Goal: Answer question/provide support: Share knowledge or assist other users

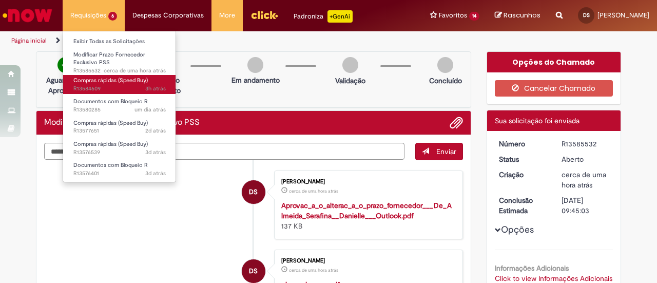
click at [140, 84] on span "Compras rápidas (Speed Buy)" at bounding box center [110, 80] width 74 height 8
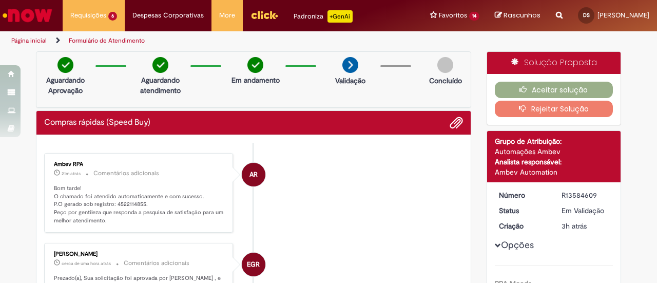
drag, startPoint x: 110, startPoint y: 141, endPoint x: 138, endPoint y: 140, distance: 27.7
click at [172, 167] on p "21m atrás 21 minutos atrás Comentários adicionais" at bounding box center [139, 173] width 171 height 12
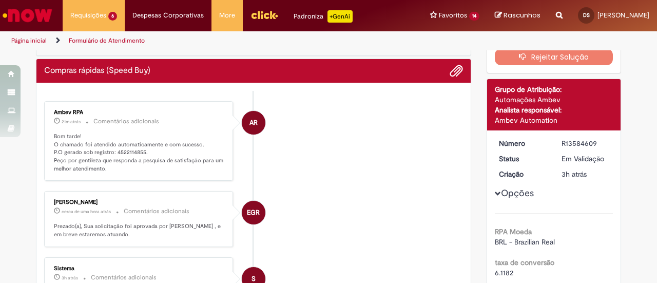
scroll to position [103, 0]
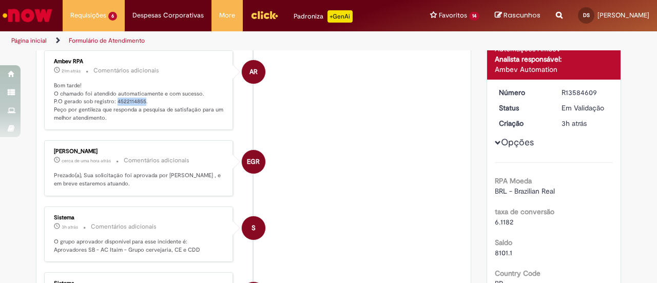
drag, startPoint x: 110, startPoint y: 99, endPoint x: 139, endPoint y: 99, distance: 29.3
click at [139, 99] on p "Bom tarde! O chamado foi atendido automaticamente e com sucesso. P.O gerado sob…" at bounding box center [139, 102] width 171 height 41
copy p "4522114855"
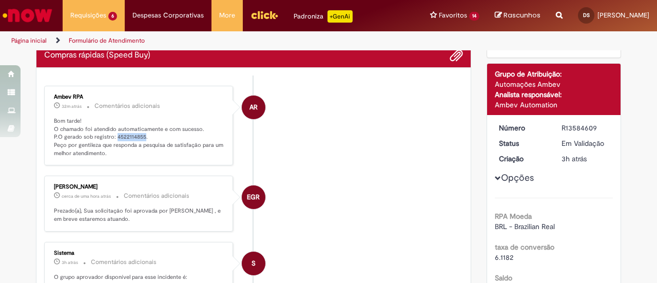
scroll to position [51, 0]
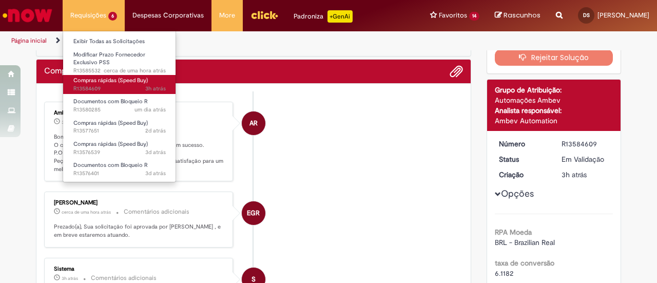
click at [118, 83] on span "Compras rápidas (Speed Buy)" at bounding box center [110, 80] width 74 height 8
click at [112, 82] on span "Compras rápidas (Speed Buy)" at bounding box center [110, 80] width 74 height 8
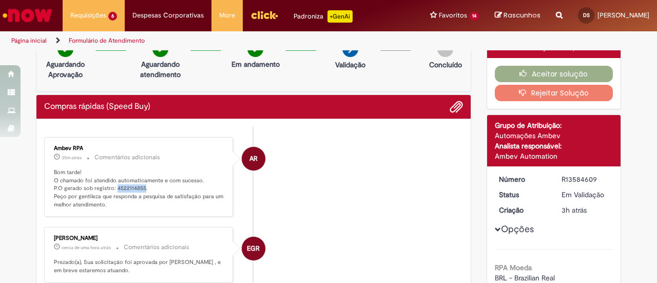
scroll to position [0, 0]
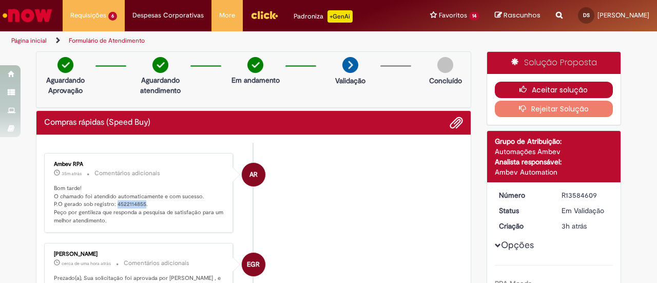
click at [549, 88] on button "Aceitar solução" at bounding box center [554, 90] width 119 height 16
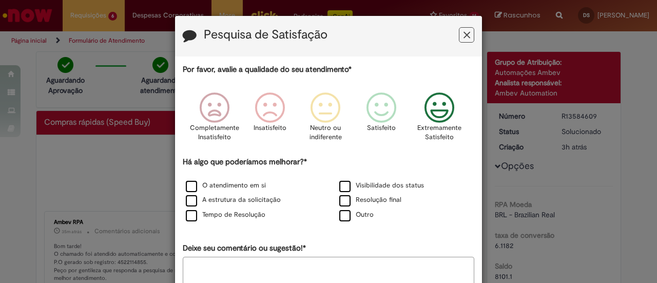
click at [436, 108] on icon "Feedback" at bounding box center [439, 107] width 38 height 31
click at [247, 187] on label "O atendimento em si" at bounding box center [226, 186] width 80 height 10
click at [251, 202] on label "A estrutura da solicitação" at bounding box center [233, 200] width 95 height 10
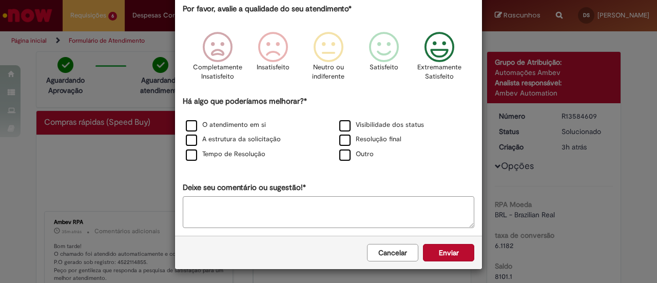
scroll to position [61, 0]
click at [437, 248] on button "Enviar" at bounding box center [448, 251] width 51 height 17
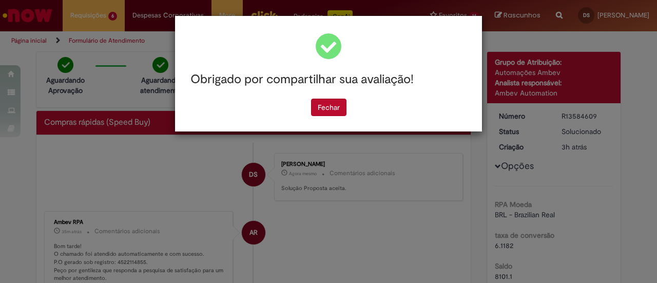
scroll to position [0, 0]
click at [319, 109] on button "Fechar" at bounding box center [328, 107] width 35 height 17
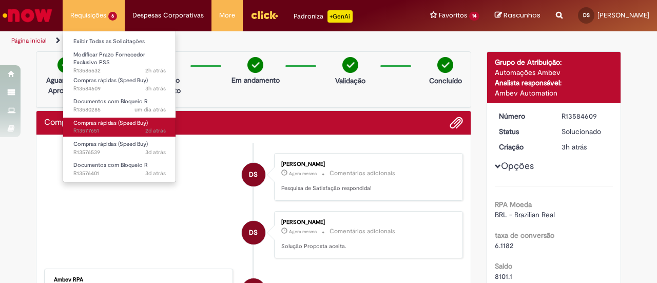
click at [117, 126] on span "Compras rápidas (Speed Buy)" at bounding box center [110, 123] width 74 height 8
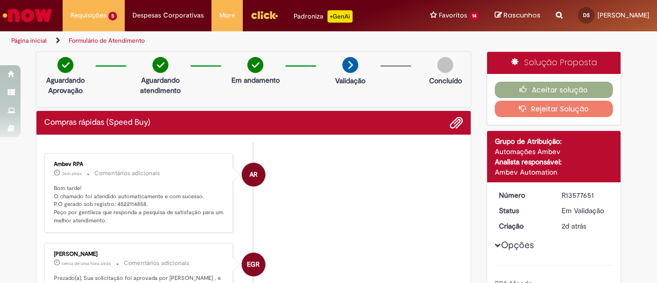
drag, startPoint x: 111, startPoint y: 143, endPoint x: 125, endPoint y: 145, distance: 14.5
click at [164, 162] on div "Ambev RPA" at bounding box center [139, 164] width 171 height 6
click at [128, 211] on p "Bom tarde! O chamado foi atendido automaticamente e com sucesso. P.O gerado sob…" at bounding box center [139, 204] width 171 height 41
drag, startPoint x: 111, startPoint y: 202, endPoint x: 138, endPoint y: 200, distance: 27.3
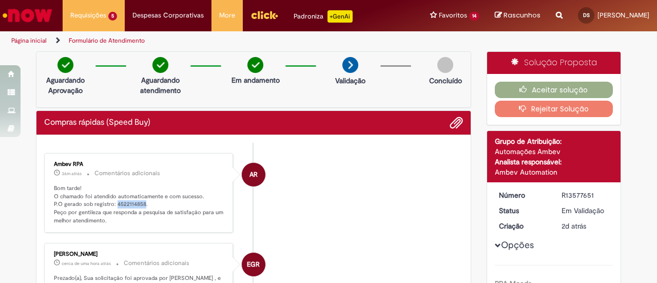
click at [138, 200] on p "Bom tarde! O chamado foi atendido automaticamente e com sucesso. P.O gerado sob…" at bounding box center [139, 204] width 171 height 41
copy p "4522114858"
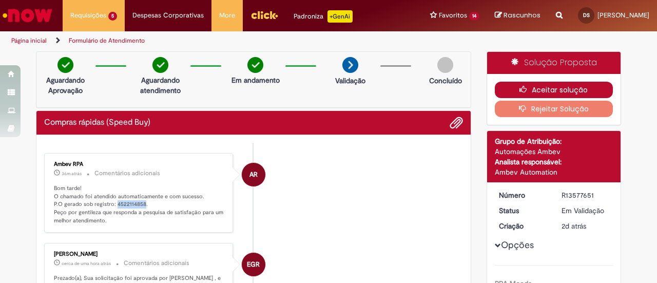
click at [556, 88] on button "Aceitar solução" at bounding box center [554, 90] width 119 height 16
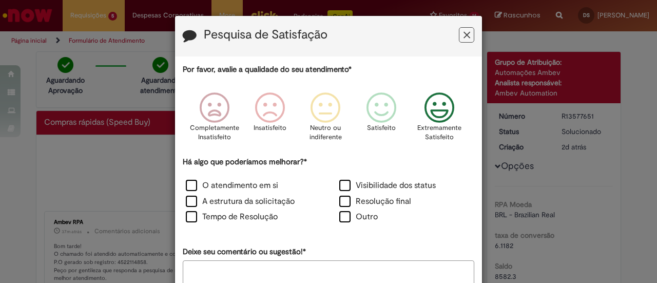
click at [440, 118] on icon "Feedback" at bounding box center [439, 107] width 38 height 31
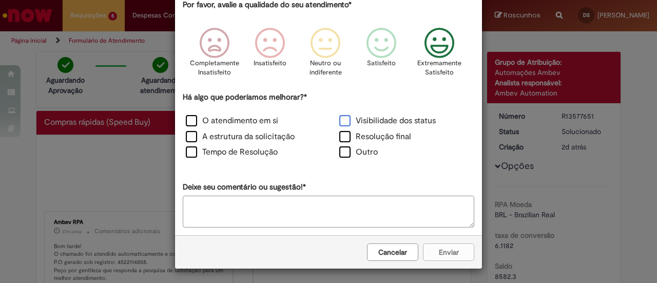
scroll to position [65, 0]
click at [242, 119] on label "O atendimento em si" at bounding box center [232, 120] width 92 height 12
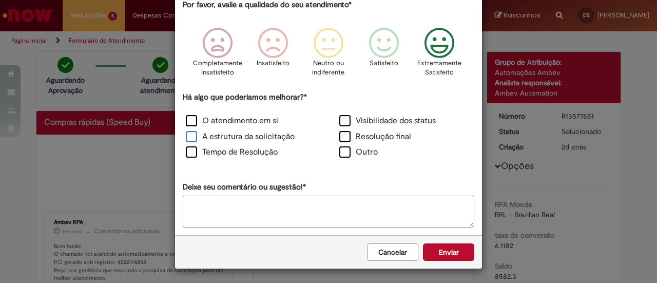
click at [246, 131] on label "A estrutura da solicitação" at bounding box center [240, 137] width 109 height 12
click at [438, 253] on button "Enviar" at bounding box center [448, 251] width 51 height 17
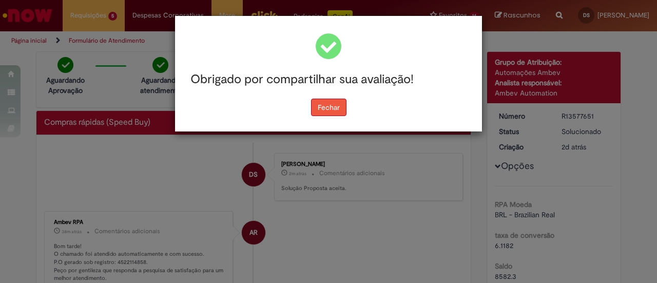
click at [328, 107] on button "Fechar" at bounding box center [328, 107] width 35 height 17
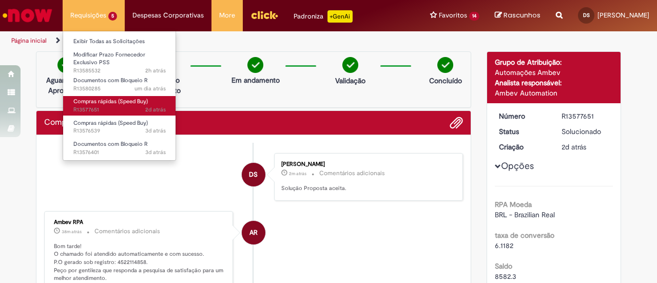
click at [113, 108] on span "2d atrás 2 dias atrás R13577651" at bounding box center [119, 110] width 92 height 8
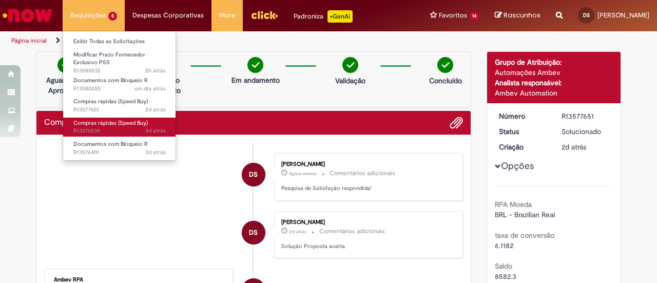
click at [103, 128] on span "3d atrás 3 dias atrás R13576539" at bounding box center [119, 131] width 92 height 8
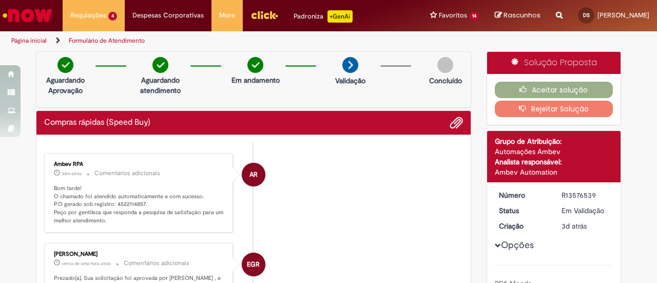
drag, startPoint x: 110, startPoint y: 144, endPoint x: 135, endPoint y: 147, distance: 25.8
drag, startPoint x: 171, startPoint y: 179, endPoint x: 162, endPoint y: 187, distance: 12.7
click at [170, 179] on div "Ambev RPA 38m atrás 38 minutos atrás Comentários adicionais Bom tarde! O chamad…" at bounding box center [138, 193] width 183 height 74
click at [137, 217] on p "Bom tarde! O chamado foi atendido automaticamente e com sucesso. P.O gerado sob…" at bounding box center [139, 204] width 171 height 41
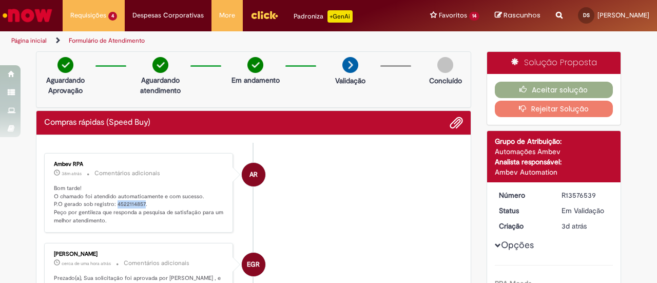
drag, startPoint x: 111, startPoint y: 203, endPoint x: 139, endPoint y: 200, distance: 27.8
click at [139, 200] on p "Bom tarde! O chamado foi atendido automaticamente e com sucesso. P.O gerado sob…" at bounding box center [139, 204] width 171 height 41
copy p "4522114857"
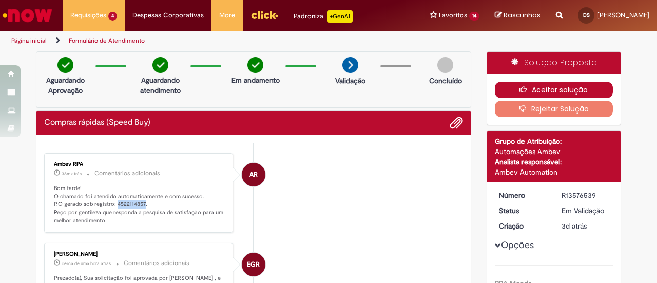
click at [539, 92] on button "Aceitar solução" at bounding box center [554, 90] width 119 height 16
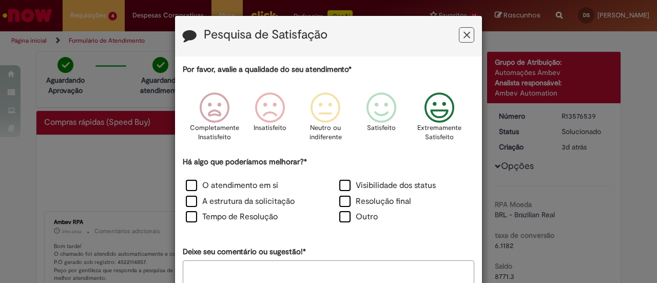
click at [433, 115] on icon "Feedback" at bounding box center [439, 107] width 38 height 31
click at [216, 199] on label "A estrutura da solicitação" at bounding box center [240, 202] width 109 height 12
click at [219, 185] on label "O atendimento em si" at bounding box center [232, 186] width 92 height 12
click at [442, 104] on icon "Feedback" at bounding box center [439, 107] width 38 height 31
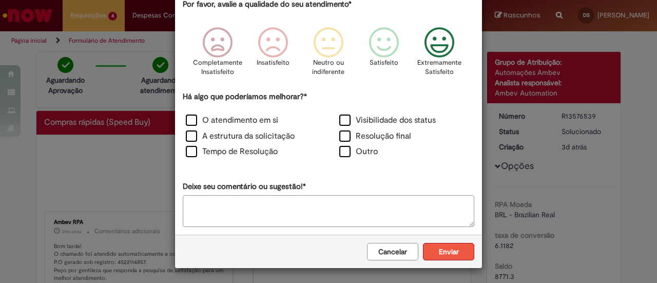
scroll to position [65, 0]
click at [447, 251] on button "Enviar" at bounding box center [448, 251] width 51 height 17
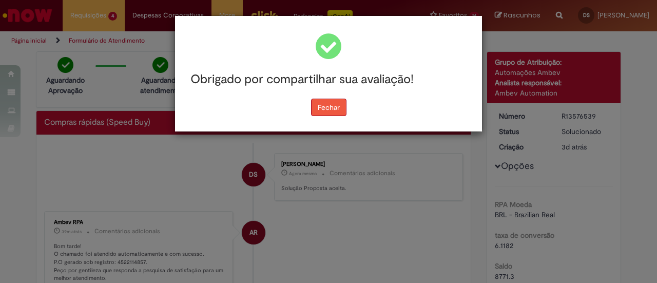
click at [327, 108] on button "Fechar" at bounding box center [328, 107] width 35 height 17
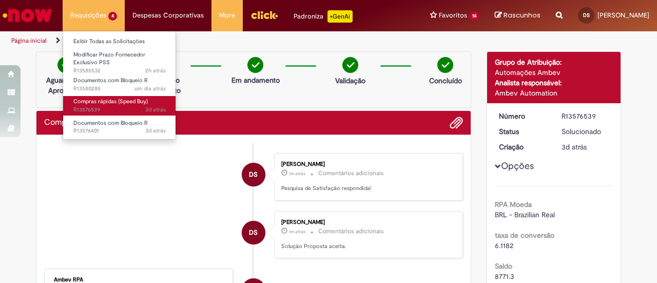
click at [112, 105] on span "Compras rápidas (Speed Buy)" at bounding box center [110, 102] width 74 height 8
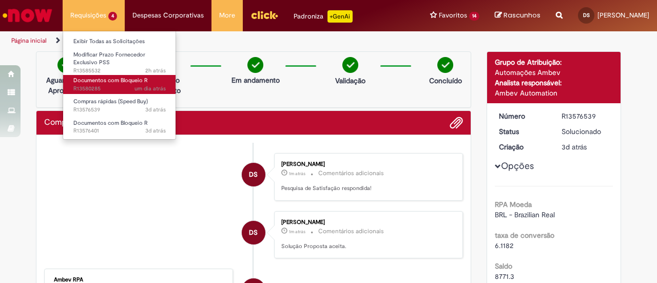
click at [115, 80] on span "Documentos com Bloqueio R" at bounding box center [110, 80] width 74 height 8
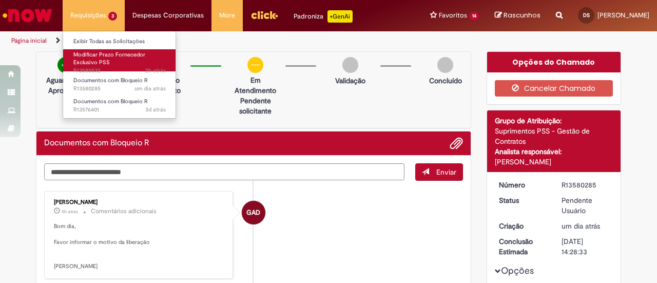
click at [123, 64] on link "Modificar Prazo Fornecedor Exclusivo PSS 2h atrás 2 horas atrás R13585532" at bounding box center [119, 60] width 113 height 22
